Goal: Find specific page/section: Find specific page/section

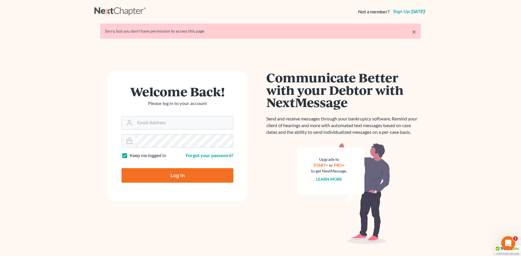
type input "[PERSON_NAME][EMAIL_ADDRESS][DOMAIN_NAME]"
click at [172, 180] on input "Log In" at bounding box center [178, 175] width 112 height 15
type input "Thinking..."
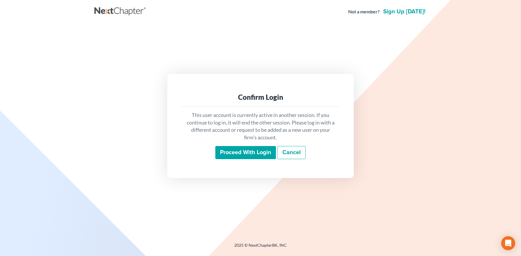
click at [243, 148] on input "Proceed with login" at bounding box center [245, 152] width 61 height 13
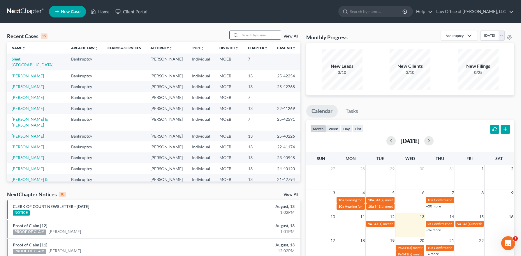
click at [250, 34] on input "search" at bounding box center [260, 35] width 41 height 8
type input "c"
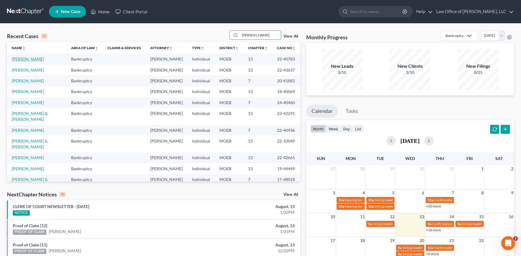
type input "scott"
click at [31, 58] on link "Scott, Darrel" at bounding box center [28, 59] width 32 height 5
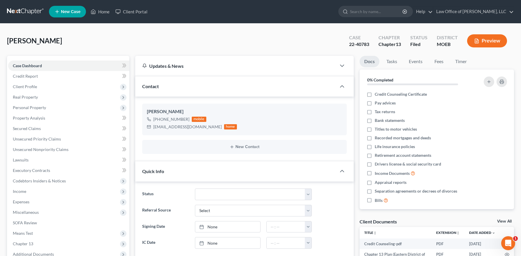
scroll to position [109, 0]
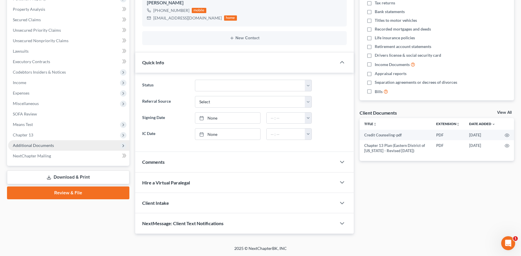
click at [48, 147] on span "Additional Documents" at bounding box center [33, 145] width 41 height 5
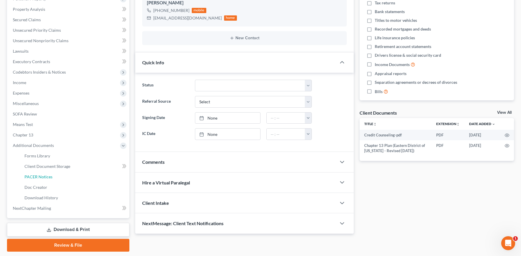
drag, startPoint x: 45, startPoint y: 180, endPoint x: 148, endPoint y: 184, distance: 103.6
click at [45, 180] on link "PACER Notices" at bounding box center [75, 177] width 110 height 10
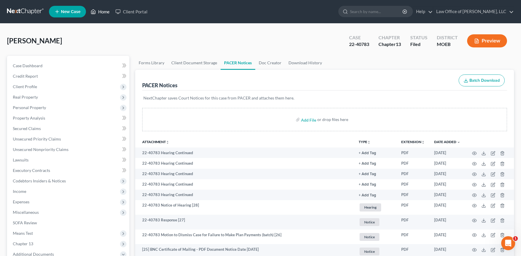
drag, startPoint x: 95, startPoint y: 10, endPoint x: 251, endPoint y: 40, distance: 158.9
click at [95, 10] on icon at bounding box center [93, 11] width 5 height 7
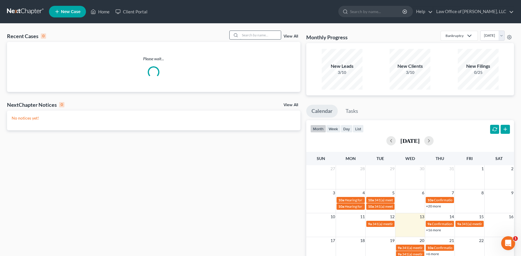
click at [268, 35] on input "search" at bounding box center [260, 35] width 41 height 8
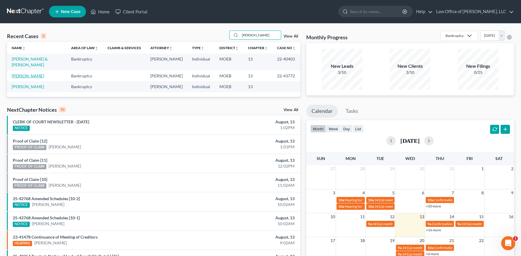
type input "barton"
click at [29, 73] on link "Barton, Jerome" at bounding box center [28, 75] width 32 height 5
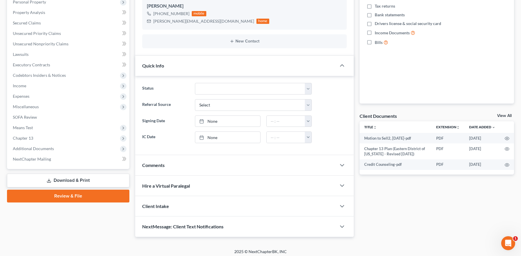
scroll to position [109, 0]
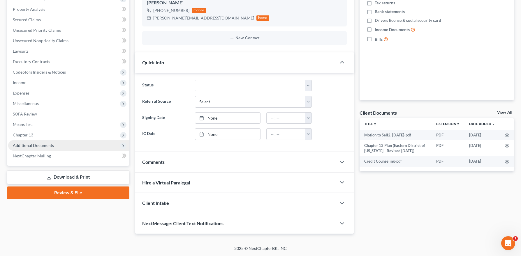
click at [36, 143] on span "Additional Documents" at bounding box center [33, 145] width 41 height 5
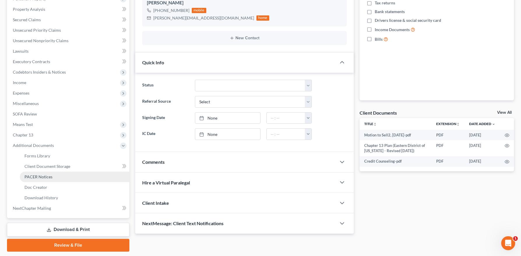
click at [45, 177] on span "PACER Notices" at bounding box center [38, 177] width 28 height 5
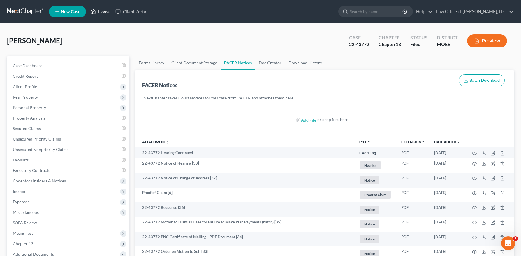
click at [96, 15] on link "Home" at bounding box center [100, 11] width 25 height 10
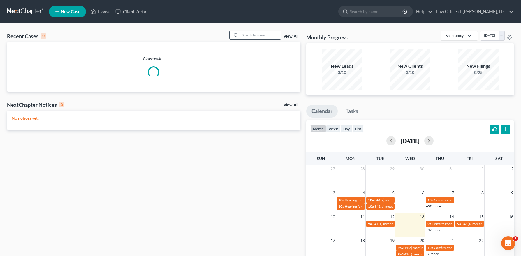
click at [262, 34] on input "search" at bounding box center [260, 35] width 41 height 8
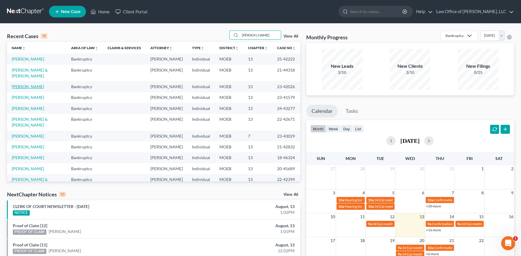
type input "james"
click at [24, 84] on link "James, Stephanie" at bounding box center [28, 86] width 32 height 5
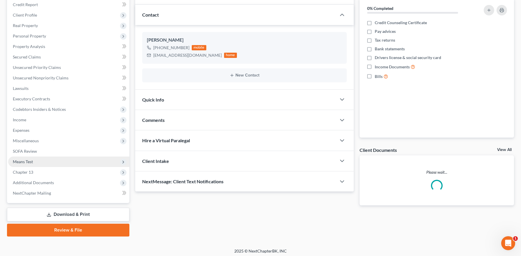
scroll to position [74, 0]
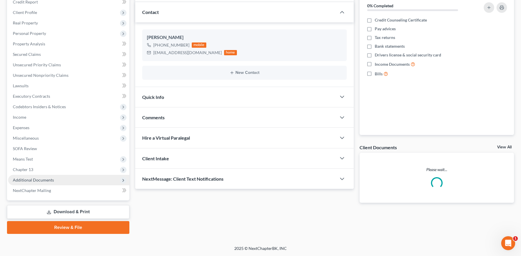
click at [48, 181] on span "Additional Documents" at bounding box center [33, 180] width 41 height 5
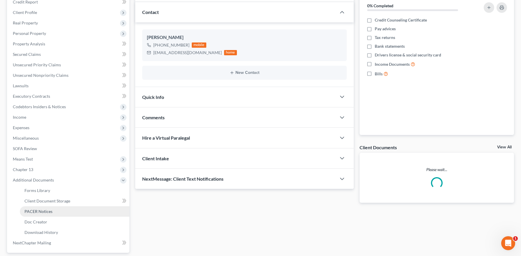
click at [50, 213] on span "PACER Notices" at bounding box center [38, 211] width 28 height 5
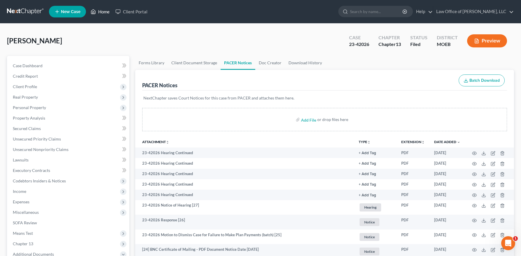
click at [99, 12] on link "Home" at bounding box center [100, 11] width 25 height 10
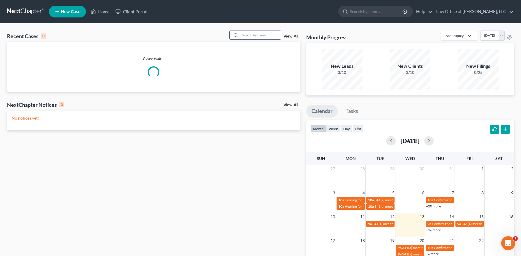
click at [250, 38] on input "search" at bounding box center [260, 35] width 41 height 8
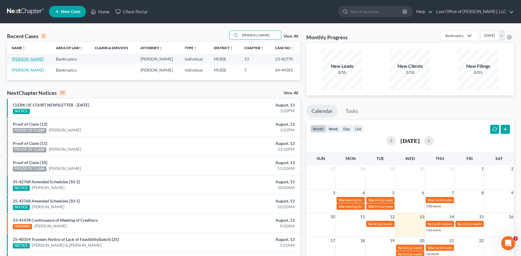
type input "reynolds"
click at [24, 59] on link "Reynolds, Juanita" at bounding box center [28, 59] width 32 height 5
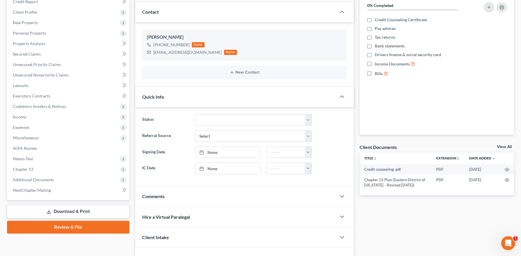
scroll to position [109, 0]
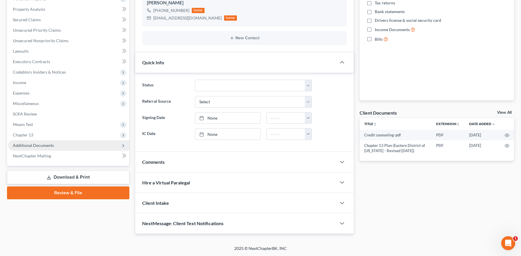
click at [34, 146] on span "Additional Documents" at bounding box center [33, 145] width 41 height 5
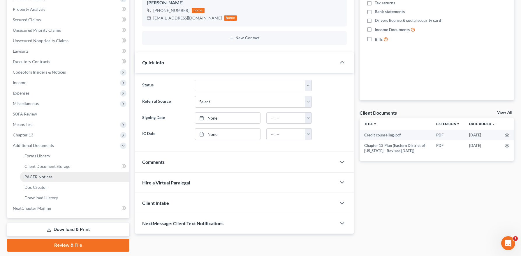
click at [35, 175] on span "PACER Notices" at bounding box center [38, 177] width 28 height 5
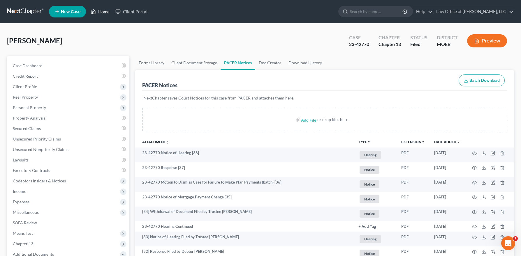
click at [101, 10] on link "Home" at bounding box center [100, 11] width 25 height 10
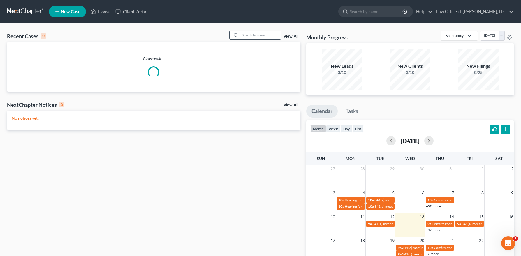
click at [267, 34] on input "search" at bounding box center [260, 35] width 41 height 8
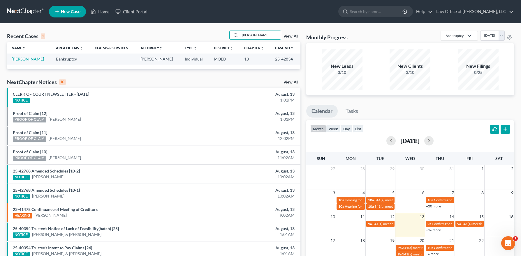
type input "latham"
click at [25, 56] on td "Latham, Eric" at bounding box center [29, 59] width 44 height 11
click at [27, 57] on link "Latham, Eric" at bounding box center [28, 59] width 32 height 5
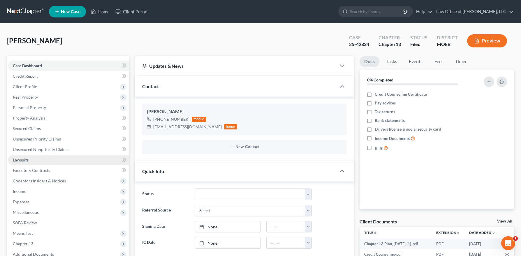
scroll to position [109, 0]
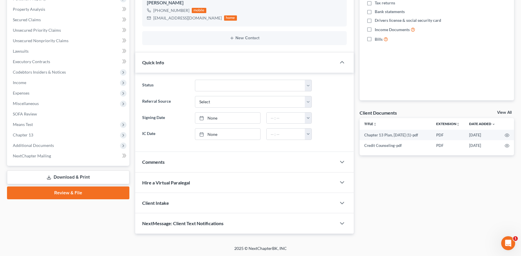
drag, startPoint x: 39, startPoint y: 146, endPoint x: 40, endPoint y: 164, distance: 17.8
click at [39, 146] on span "Additional Documents" at bounding box center [33, 145] width 41 height 5
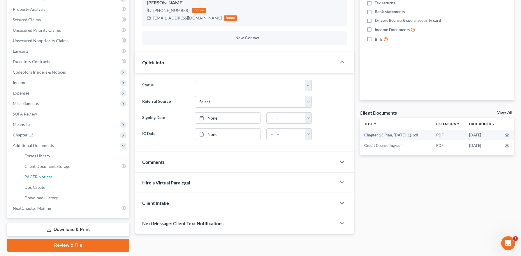
drag, startPoint x: 37, startPoint y: 176, endPoint x: 169, endPoint y: 171, distance: 132.1
click at [37, 176] on span "PACER Notices" at bounding box center [38, 177] width 28 height 5
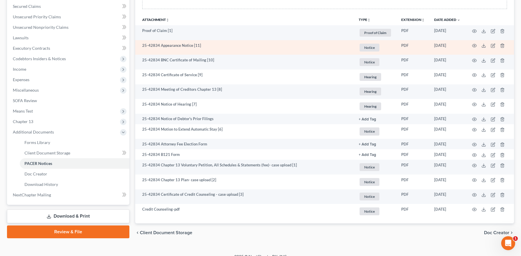
scroll to position [131, 0]
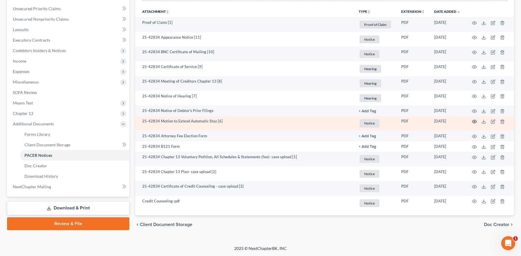
click at [473, 122] on icon "button" at bounding box center [474, 121] width 5 height 5
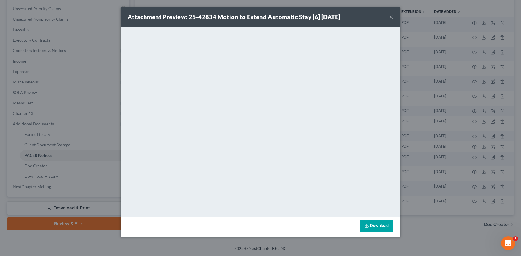
drag, startPoint x: 392, startPoint y: 16, endPoint x: 382, endPoint y: 31, distance: 17.8
click at [392, 16] on button "×" at bounding box center [391, 16] width 4 height 7
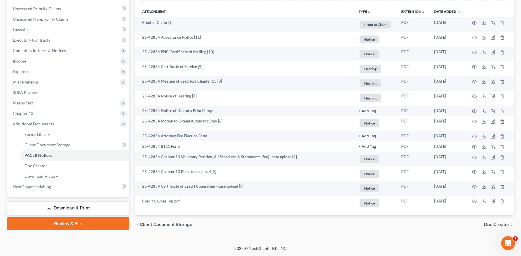
scroll to position [0, 0]
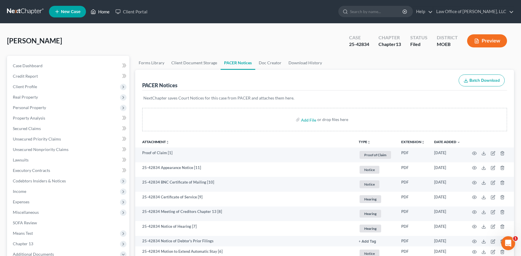
click at [103, 12] on link "Home" at bounding box center [100, 11] width 25 height 10
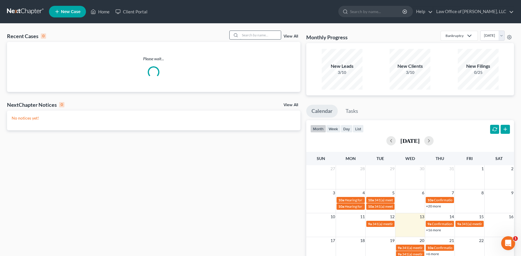
click at [256, 35] on input "search" at bounding box center [260, 35] width 41 height 8
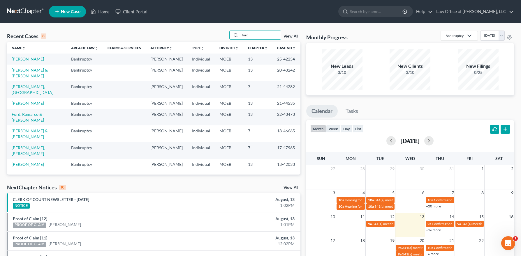
type input "ford"
click at [27, 58] on link "Ford, John" at bounding box center [28, 59] width 32 height 5
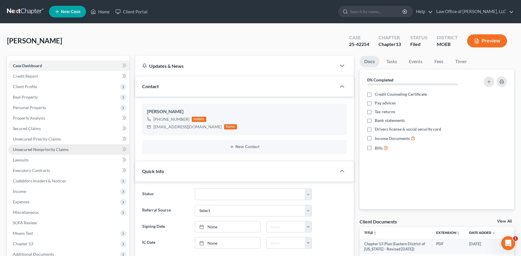
scroll to position [109, 0]
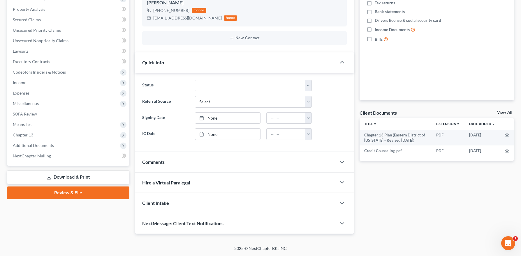
drag, startPoint x: 45, startPoint y: 147, endPoint x: 49, endPoint y: 170, distance: 23.2
click at [45, 147] on span "Additional Documents" at bounding box center [33, 145] width 41 height 5
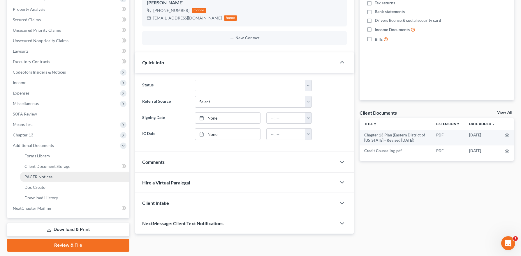
click at [48, 176] on span "PACER Notices" at bounding box center [38, 177] width 28 height 5
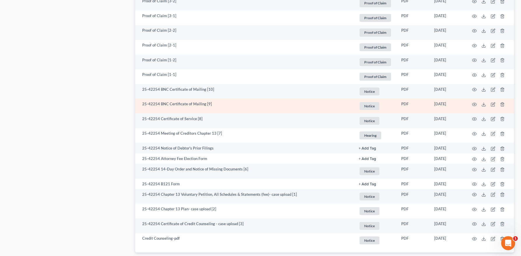
scroll to position [564, 0]
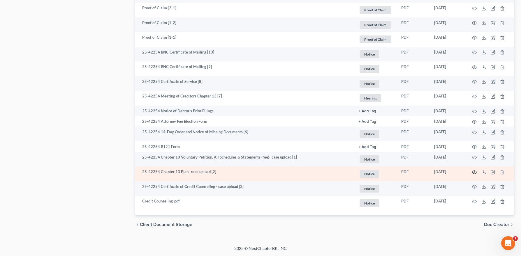
click at [474, 173] on circle "button" at bounding box center [474, 172] width 1 height 1
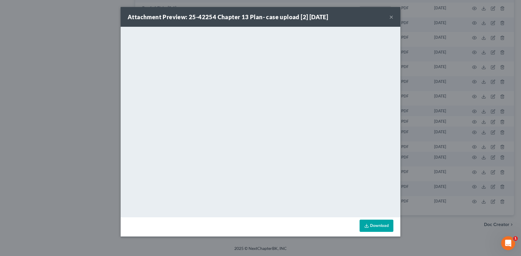
click at [390, 16] on button "×" at bounding box center [391, 16] width 4 height 7
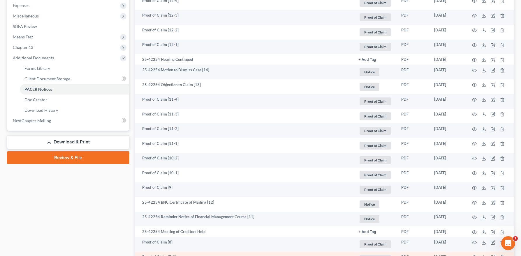
scroll to position [190, 0]
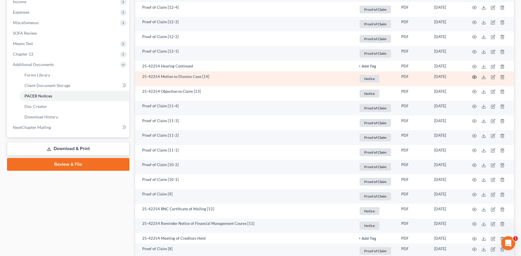
click at [472, 75] on icon "button" at bounding box center [474, 77] width 5 height 5
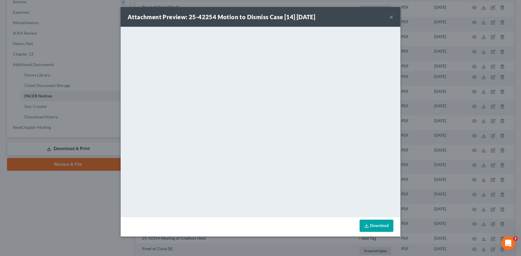
click at [391, 17] on button "×" at bounding box center [391, 16] width 4 height 7
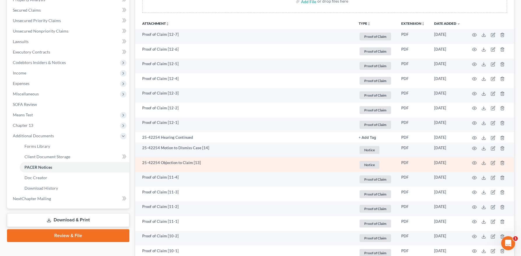
scroll to position [114, 0]
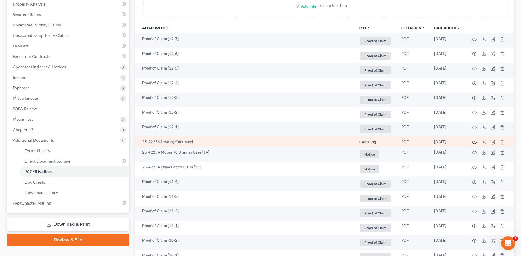
click at [473, 143] on icon "button" at bounding box center [474, 142] width 5 height 5
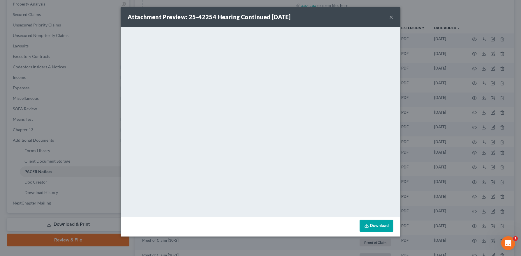
click at [389, 17] on button "×" at bounding box center [391, 16] width 4 height 7
